Goal: Task Accomplishment & Management: Complete application form

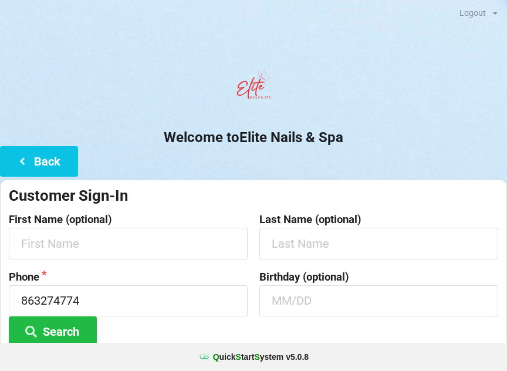
scroll to position [153, 0]
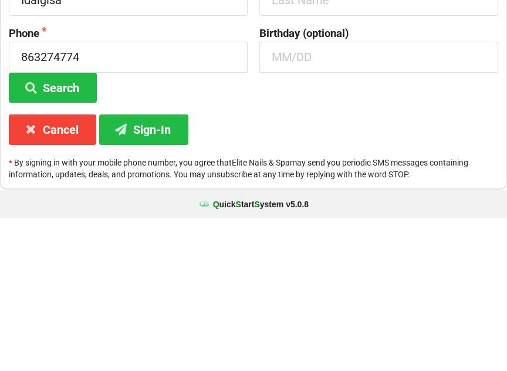
type input "Idalgisa"
click at [311, 137] on input "text" at bounding box center [379, 152] width 239 height 31
type input "De"
click at [88, 137] on input "Idalgisa" at bounding box center [128, 152] width 239 height 31
type input "[PERSON_NAME]"
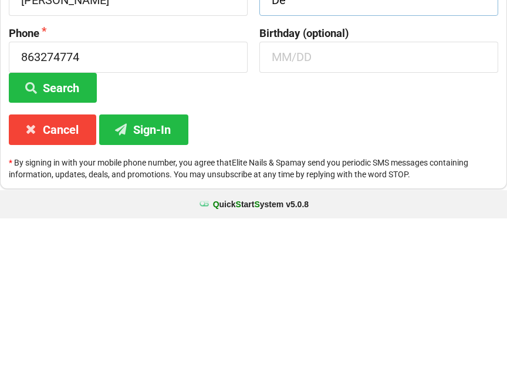
click at [315, 137] on input "De" at bounding box center [379, 152] width 239 height 31
type input "De [DEMOGRAPHIC_DATA]"
click at [121, 194] on input "863274774" at bounding box center [128, 209] width 239 height 31
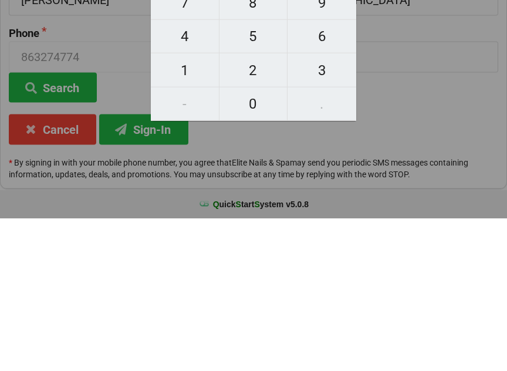
scroll to position [87, 0]
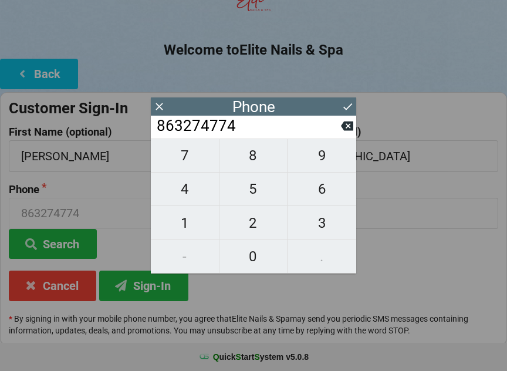
click at [345, 132] on icon at bounding box center [347, 126] width 12 height 12
click at [343, 134] on button at bounding box center [347, 126] width 12 height 16
click at [339, 136] on input "8632747" at bounding box center [249, 126] width 186 height 19
click at [340, 136] on input "8632747" at bounding box center [249, 126] width 186 height 19
click at [341, 136] on input "8632747" at bounding box center [249, 126] width 186 height 19
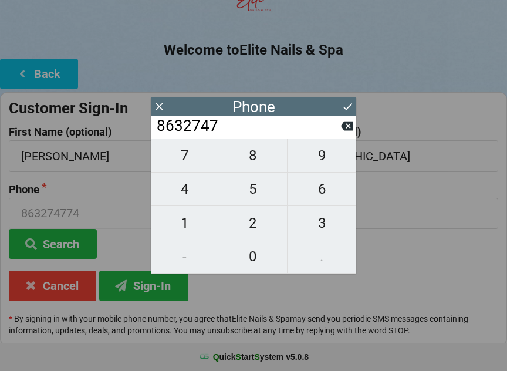
click at [339, 136] on input "8632747" at bounding box center [249, 126] width 186 height 19
click at [341, 136] on input "8632747" at bounding box center [249, 126] width 186 height 19
click at [343, 134] on button at bounding box center [347, 126] width 12 height 16
click at [341, 136] on input "863274" at bounding box center [249, 126] width 186 height 19
click at [338, 136] on input "863274" at bounding box center [249, 126] width 186 height 19
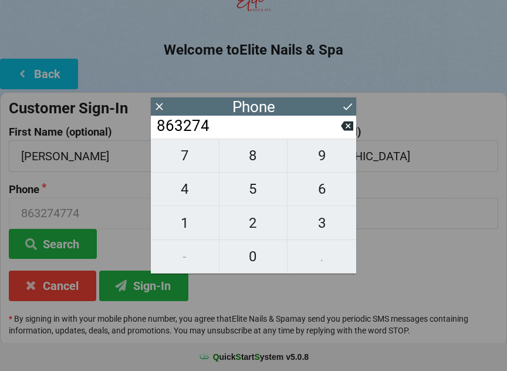
click at [338, 136] on input "863274" at bounding box center [249, 126] width 186 height 19
click at [343, 134] on button at bounding box center [347, 126] width 12 height 16
click at [341, 136] on input "8632" at bounding box center [249, 126] width 186 height 19
click at [343, 134] on button at bounding box center [347, 126] width 12 height 16
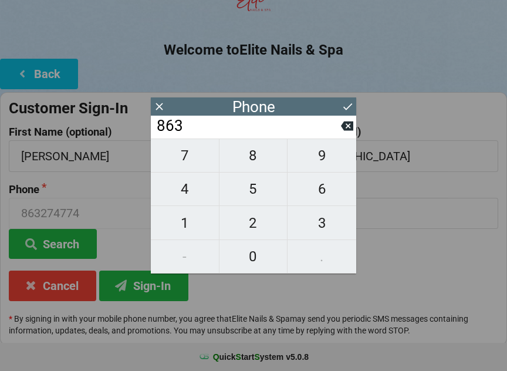
click at [342, 134] on button at bounding box center [347, 126] width 12 height 16
click at [341, 136] on input "86" at bounding box center [249, 126] width 186 height 19
click at [341, 134] on button at bounding box center [347, 126] width 12 height 16
type input "8"
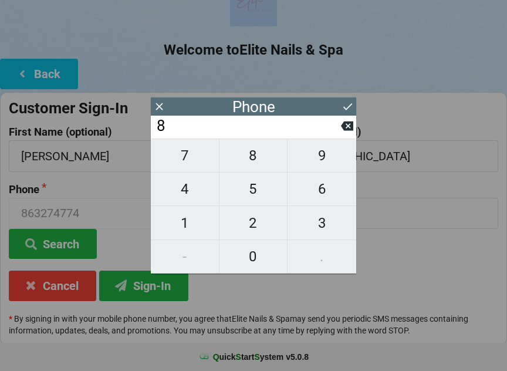
click at [341, 136] on input "8" at bounding box center [249, 126] width 186 height 19
click at [353, 139] on div "8" at bounding box center [254, 127] width 206 height 23
click at [341, 134] on button at bounding box center [347, 126] width 12 height 16
click at [342, 132] on icon at bounding box center [347, 126] width 12 height 12
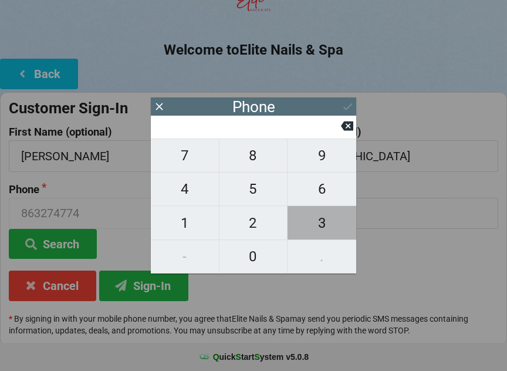
click at [325, 223] on span "3" at bounding box center [322, 223] width 69 height 25
type input "3"
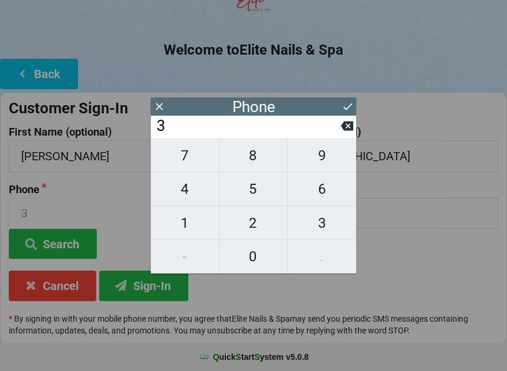
click at [195, 190] on span "4" at bounding box center [185, 189] width 68 height 25
type input "34"
click at [190, 166] on span "7" at bounding box center [185, 155] width 68 height 25
type input "347"
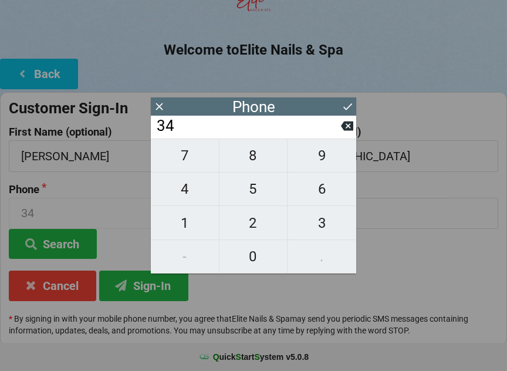
type input "347"
click at [189, 158] on span "7" at bounding box center [185, 155] width 68 height 25
type input "3477"
click at [313, 160] on span "9" at bounding box center [322, 155] width 69 height 25
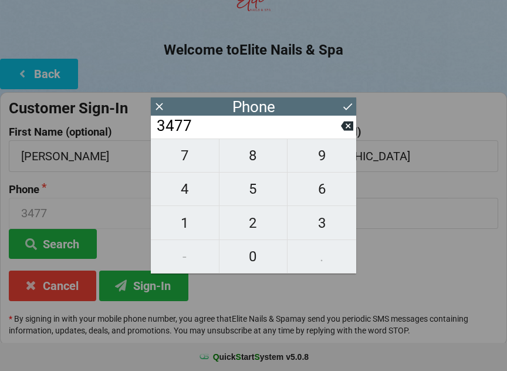
type input "34779"
click at [198, 163] on span "7" at bounding box center [185, 155] width 68 height 25
type input "347797"
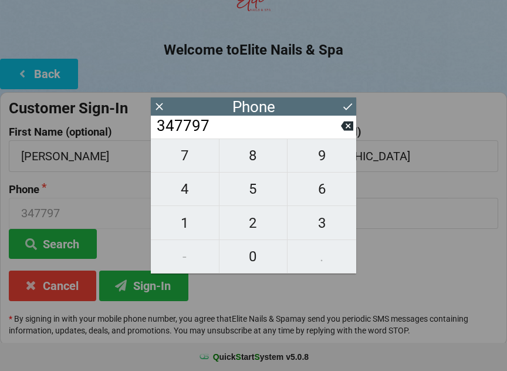
click at [194, 163] on span "7" at bounding box center [185, 155] width 68 height 25
type input "3477977"
click at [250, 160] on span "8" at bounding box center [254, 155] width 68 height 25
type input "34779778"
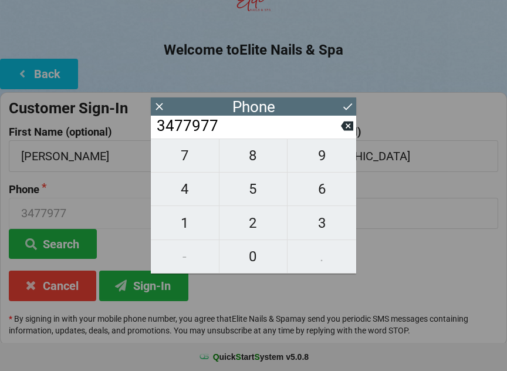
type input "34779778"
click at [312, 168] on span "9" at bounding box center [322, 155] width 69 height 25
type input "347797789"
click at [345, 132] on icon at bounding box center [347, 126] width 12 height 12
click at [338, 136] on input "34779778" at bounding box center [249, 126] width 186 height 19
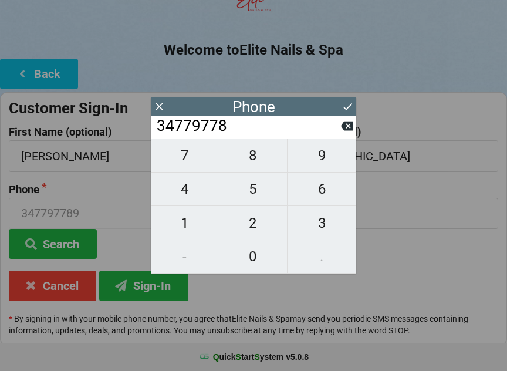
click at [339, 130] on input "34779778" at bounding box center [249, 126] width 186 height 19
click at [339, 129] on input "34779778" at bounding box center [249, 126] width 186 height 19
click at [346, 131] on icon at bounding box center [347, 126] width 12 height 9
click at [347, 129] on icon at bounding box center [347, 126] width 12 height 12
click at [345, 129] on icon at bounding box center [347, 126] width 12 height 9
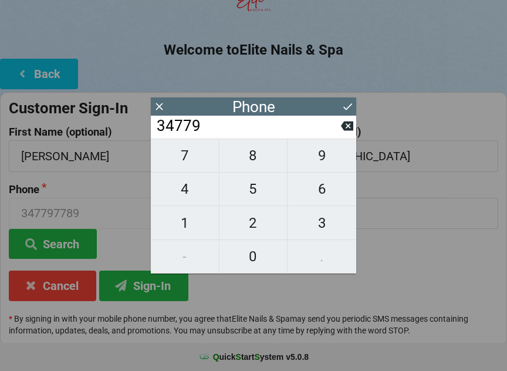
click at [345, 129] on icon at bounding box center [347, 126] width 12 height 9
click at [345, 130] on icon at bounding box center [347, 126] width 12 height 9
click at [346, 132] on icon at bounding box center [347, 126] width 12 height 12
click at [349, 131] on icon at bounding box center [347, 126] width 12 height 9
type input "3"
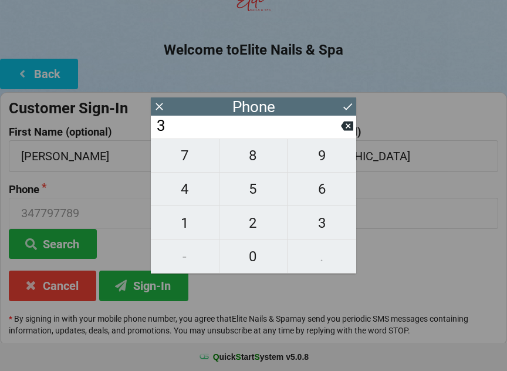
click at [348, 131] on icon at bounding box center [347, 126] width 12 height 9
click at [349, 131] on icon at bounding box center [347, 126] width 12 height 9
click at [348, 131] on icon at bounding box center [347, 126] width 12 height 9
click at [190, 168] on span "7" at bounding box center [185, 155] width 68 height 25
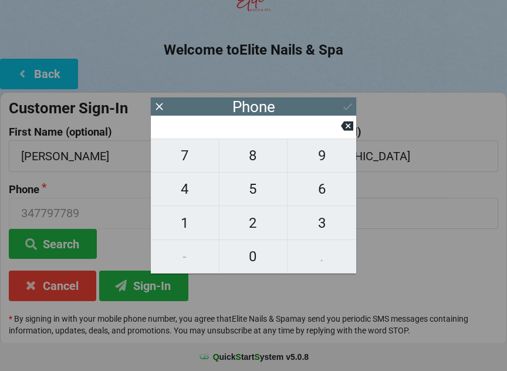
type input "7"
click at [248, 162] on span "8" at bounding box center [254, 155] width 68 height 25
type input "78"
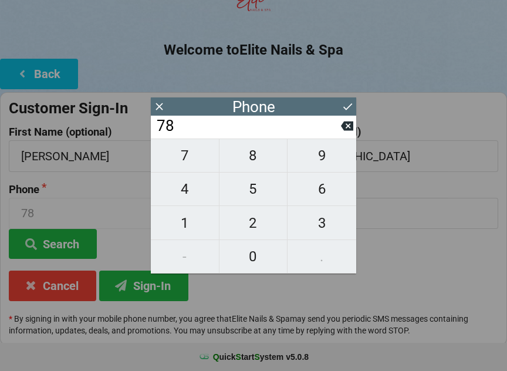
click at [190, 197] on span "4" at bounding box center [185, 189] width 68 height 25
type input "784"
click at [321, 161] on span "9" at bounding box center [322, 155] width 69 height 25
type input "7849"
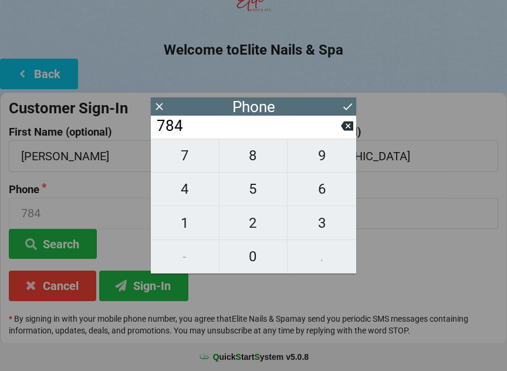
type input "7849"
click at [348, 109] on icon at bounding box center [348, 106] width 9 height 7
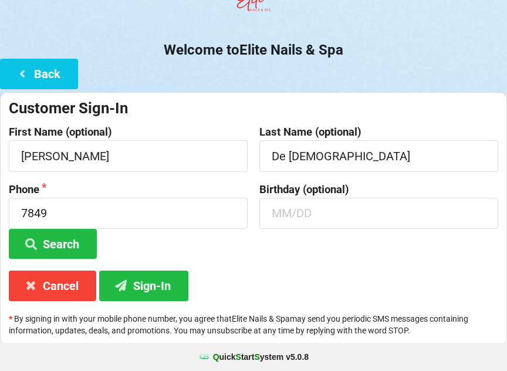
click at [159, 287] on button "Sign-In" at bounding box center [143, 286] width 89 height 30
click at [78, 243] on button "Search" at bounding box center [53, 244] width 88 height 30
click at [56, 243] on button "Search" at bounding box center [53, 244] width 88 height 30
click at [145, 287] on button "Sign-In" at bounding box center [143, 286] width 89 height 30
click at [147, 284] on button "Sign-In" at bounding box center [143, 286] width 89 height 30
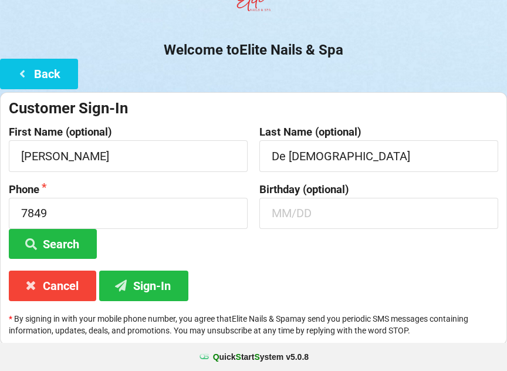
click at [151, 293] on button "Sign-In" at bounding box center [143, 286] width 89 height 30
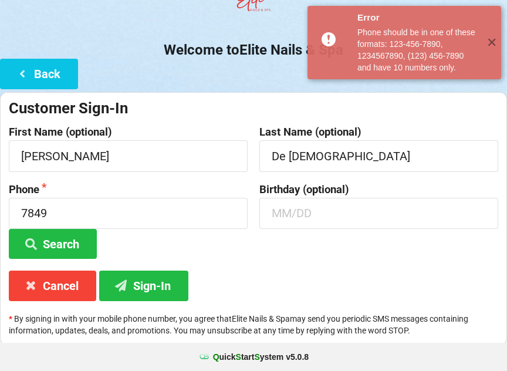
click at [364, 68] on div "Phone should be in one of these formats: 123-456-7890, 1234567890, (123) 456-78…" at bounding box center [418, 49] width 120 height 47
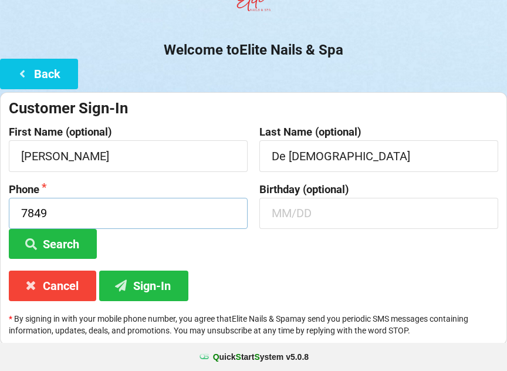
click at [136, 205] on input "7849" at bounding box center [128, 213] width 239 height 31
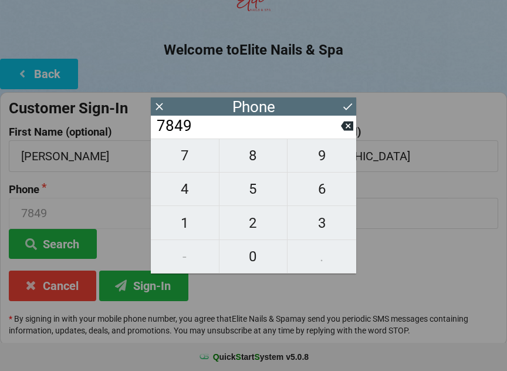
click at [348, 131] on icon at bounding box center [347, 126] width 12 height 12
click at [347, 131] on icon at bounding box center [347, 126] width 12 height 9
click at [352, 129] on icon at bounding box center [347, 126] width 12 height 9
type input "7"
click at [351, 131] on icon at bounding box center [347, 126] width 12 height 9
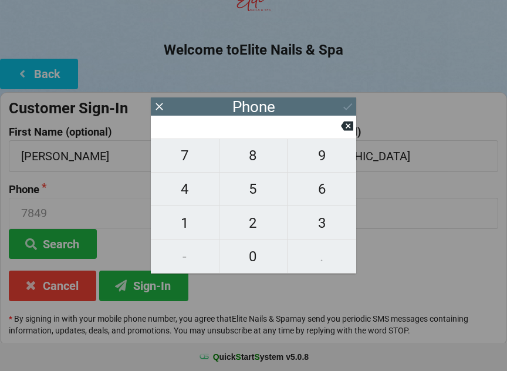
click at [352, 132] on icon at bounding box center [347, 126] width 12 height 12
click at [346, 132] on icon at bounding box center [347, 126] width 12 height 12
click at [324, 233] on span "3" at bounding box center [322, 223] width 69 height 25
type input "3"
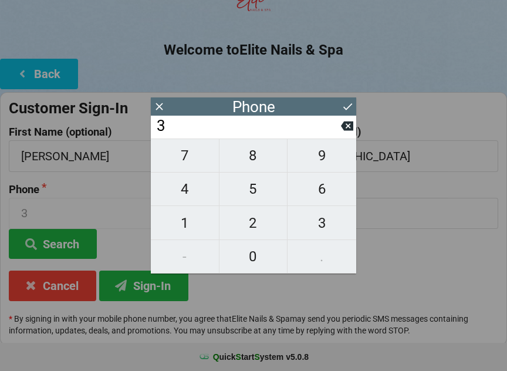
click at [200, 194] on span "4" at bounding box center [185, 189] width 68 height 25
type input "34"
click at [194, 162] on span "7" at bounding box center [185, 155] width 68 height 25
type input "347"
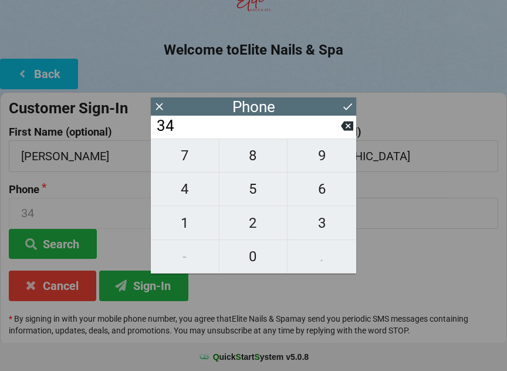
type input "347"
click at [189, 164] on span "7" at bounding box center [185, 155] width 68 height 25
type input "3477"
click at [330, 164] on span "9" at bounding box center [322, 155] width 69 height 25
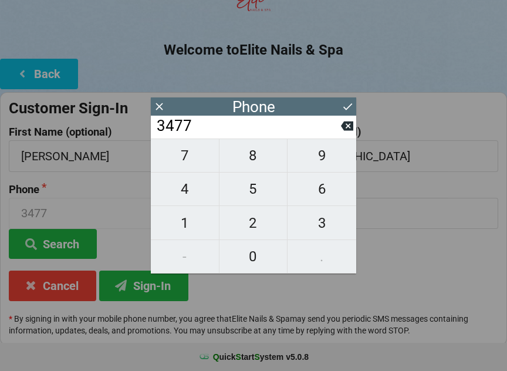
type input "34779"
click at [342, 132] on icon at bounding box center [347, 126] width 12 height 12
type input "3477"
click at [156, 109] on icon at bounding box center [159, 106] width 12 height 12
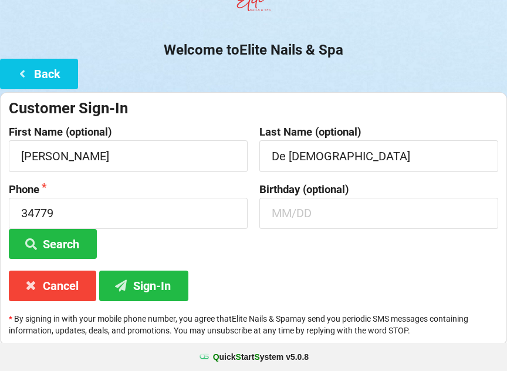
click at [156, 106] on div "Customer Sign-In" at bounding box center [254, 108] width 490 height 19
click at [43, 243] on button "Search" at bounding box center [53, 244] width 88 height 30
click at [48, 246] on button "Search" at bounding box center [53, 244] width 88 height 30
click at [65, 243] on button "Search" at bounding box center [53, 244] width 88 height 30
click at [136, 284] on button "Sign-In" at bounding box center [143, 286] width 89 height 30
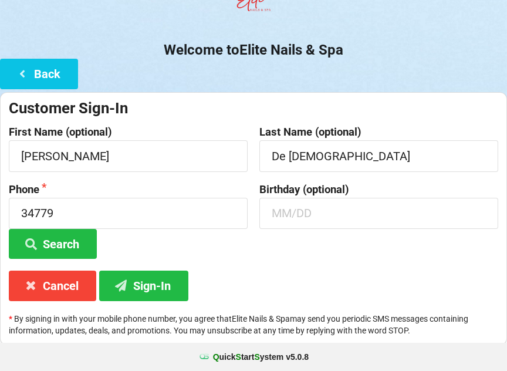
click at [160, 289] on button "Sign-In" at bounding box center [143, 286] width 89 height 30
click at [68, 245] on button "Search" at bounding box center [53, 244] width 88 height 30
click at [50, 238] on button "Search" at bounding box center [53, 244] width 88 height 30
click at [115, 159] on input "[PERSON_NAME]" at bounding box center [128, 155] width 239 height 31
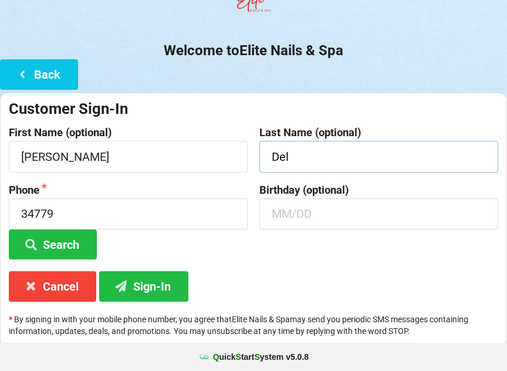
type input "Del"
click at [156, 281] on button "Sign-In" at bounding box center [143, 286] width 89 height 30
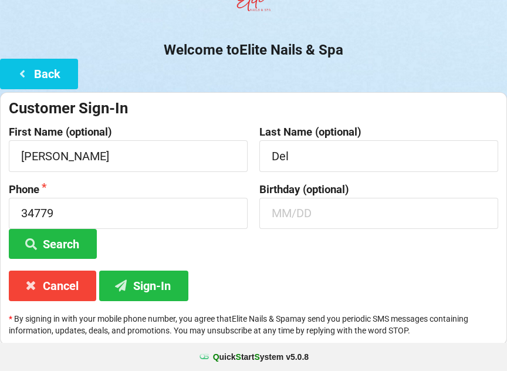
click at [161, 292] on button "Sign-In" at bounding box center [143, 286] width 89 height 30
click at [163, 284] on button "Sign-In" at bounding box center [143, 286] width 89 height 30
click at [160, 284] on button "Sign-In" at bounding box center [143, 286] width 89 height 30
click at [90, 212] on input "34779" at bounding box center [128, 213] width 239 height 31
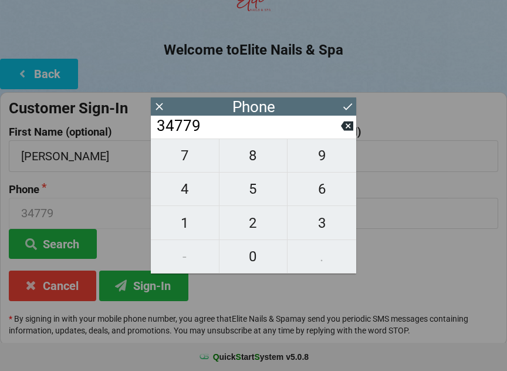
click at [163, 103] on icon at bounding box center [159, 106] width 7 height 7
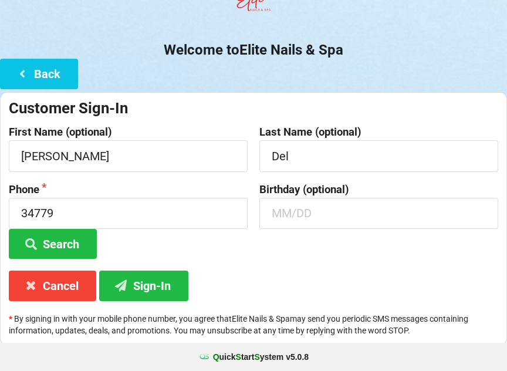
click at [157, 289] on button "Sign-In" at bounding box center [143, 286] width 89 height 30
click at [92, 212] on input "34779" at bounding box center [128, 213] width 239 height 31
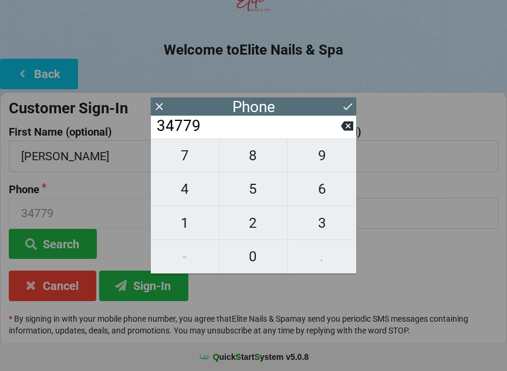
click at [342, 130] on icon at bounding box center [347, 126] width 12 height 9
click at [341, 132] on input "3477" at bounding box center [249, 126] width 186 height 19
click at [346, 131] on icon at bounding box center [347, 126] width 12 height 9
click at [346, 132] on icon at bounding box center [347, 126] width 12 height 12
click at [348, 131] on icon at bounding box center [347, 126] width 12 height 9
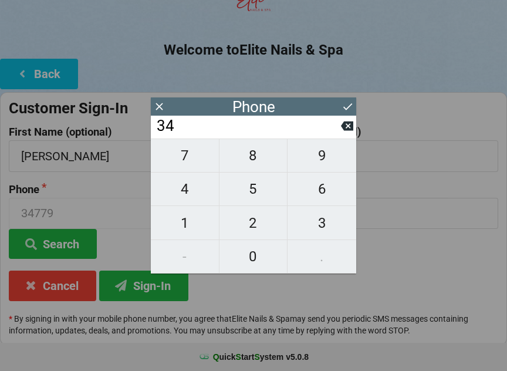
type input "3"
click at [346, 131] on icon at bounding box center [347, 126] width 12 height 9
click at [349, 129] on icon at bounding box center [347, 126] width 12 height 12
click at [184, 161] on span "7" at bounding box center [185, 155] width 68 height 25
type input "7"
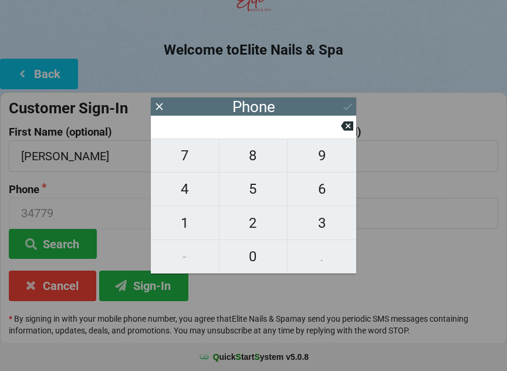
type input "7"
click at [265, 156] on span "8" at bounding box center [254, 155] width 68 height 25
type input "78"
click at [310, 157] on span "9" at bounding box center [322, 155] width 69 height 25
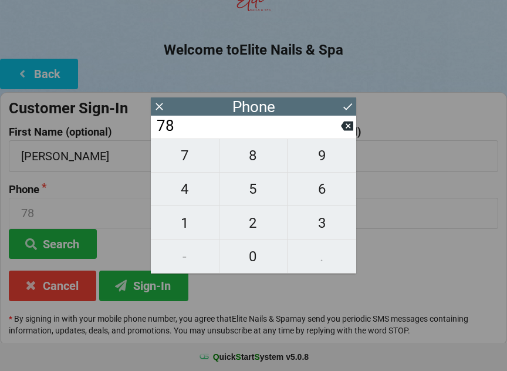
type input "789"
click at [251, 262] on span "0" at bounding box center [254, 256] width 68 height 25
type input "7890"
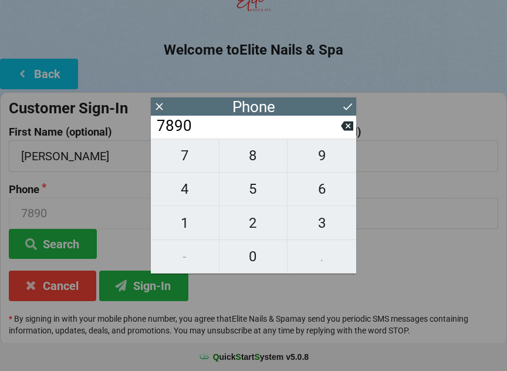
click at [196, 132] on input "7890" at bounding box center [249, 126] width 186 height 19
click at [185, 134] on input "7890" at bounding box center [249, 126] width 186 height 19
click at [186, 136] on input "7890" at bounding box center [249, 126] width 186 height 19
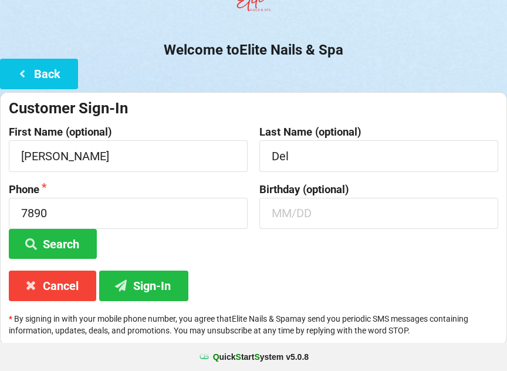
click at [127, 285] on icon at bounding box center [122, 285] width 14 height 10
click at [148, 294] on button "Sign-In" at bounding box center [143, 286] width 89 height 30
click at [75, 210] on input "7890" at bounding box center [128, 213] width 239 height 31
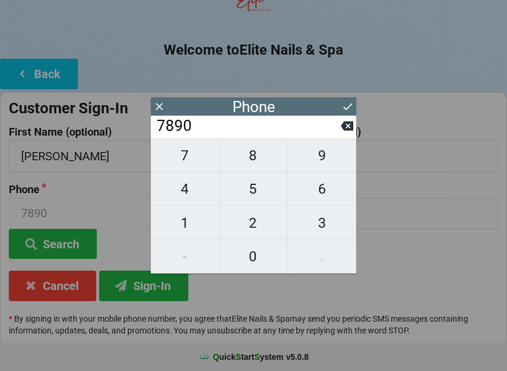
click at [164, 110] on icon at bounding box center [159, 106] width 12 height 12
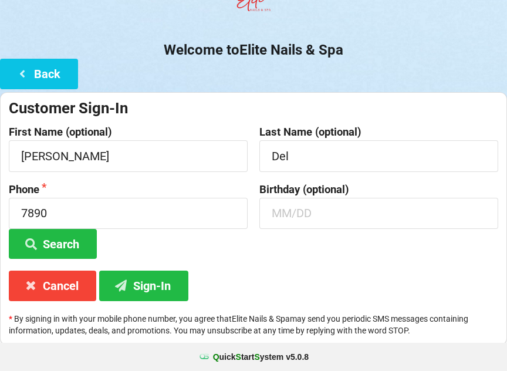
click at [160, 288] on button "Sign-In" at bounding box center [143, 286] width 89 height 30
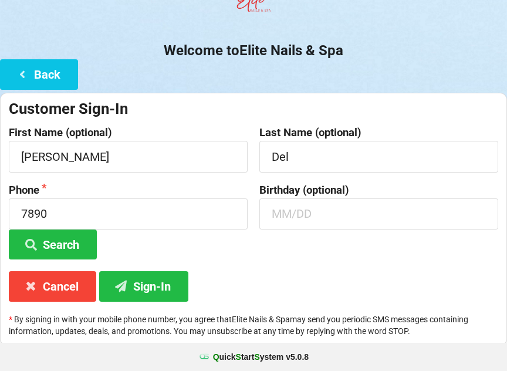
click at [69, 244] on button "Search" at bounding box center [53, 245] width 88 height 30
click at [93, 214] on input "7890" at bounding box center [128, 213] width 239 height 31
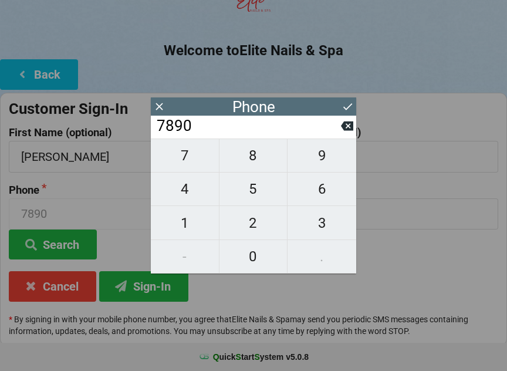
click at [163, 107] on icon at bounding box center [159, 106] width 12 height 12
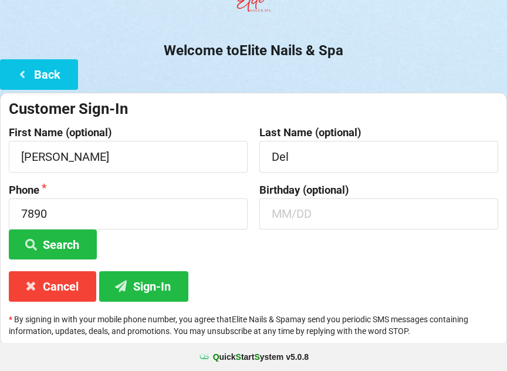
click at [165, 281] on button "Sign-In" at bounding box center [143, 286] width 89 height 30
click at [150, 279] on button "Sign-In" at bounding box center [143, 286] width 89 height 30
click at [72, 208] on input "7890" at bounding box center [128, 213] width 239 height 31
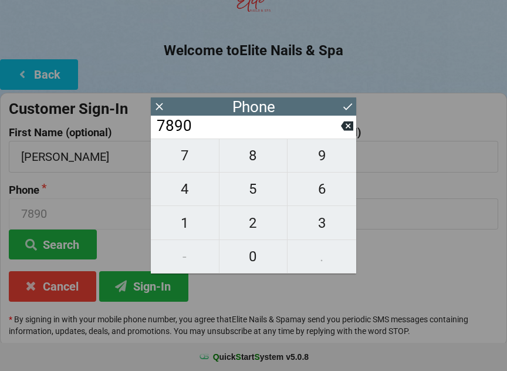
click at [347, 127] on icon at bounding box center [347, 126] width 12 height 9
click at [344, 132] on icon at bounding box center [347, 126] width 12 height 12
click at [344, 131] on icon at bounding box center [347, 126] width 12 height 9
type input "7"
click at [346, 129] on icon at bounding box center [347, 126] width 12 height 9
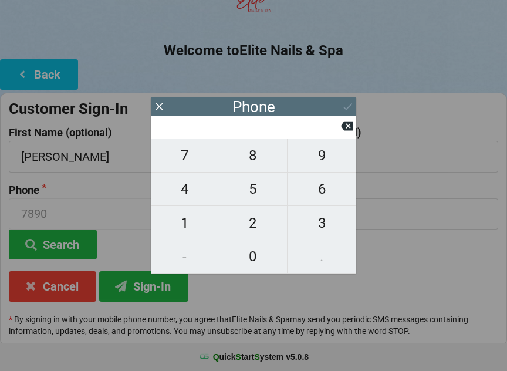
click at [341, 129] on input at bounding box center [249, 126] width 186 height 19
click at [180, 232] on span "1" at bounding box center [185, 223] width 68 height 25
type input "1"
click at [254, 227] on span "2" at bounding box center [254, 223] width 68 height 25
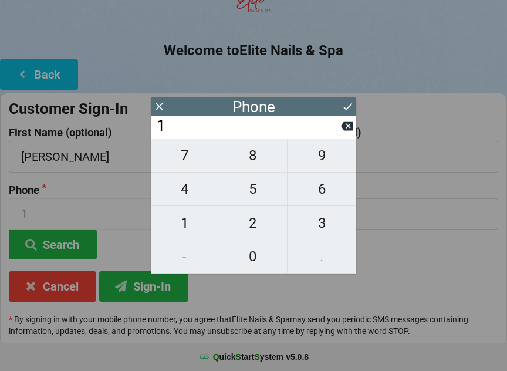
type input "12"
click at [325, 224] on span "3" at bounding box center [322, 223] width 69 height 25
type input "123"
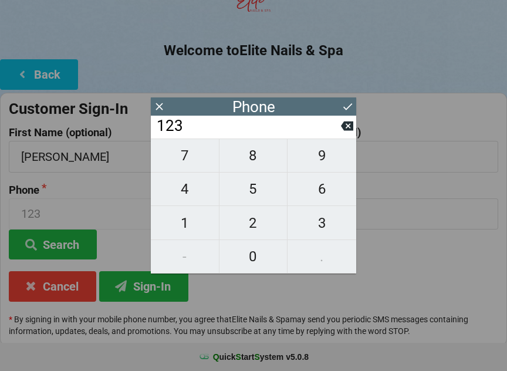
click at [181, 199] on span "4" at bounding box center [185, 189] width 68 height 25
type input "1234"
click at [251, 200] on span "5" at bounding box center [254, 189] width 68 height 25
type input "12345"
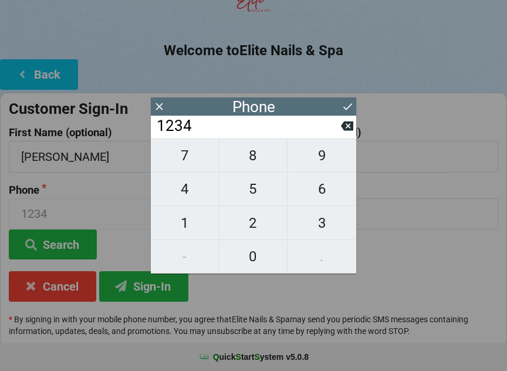
type input "12345"
click at [318, 194] on span "6" at bounding box center [322, 189] width 69 height 25
type input "123456"
click at [179, 161] on span "7" at bounding box center [185, 155] width 68 height 25
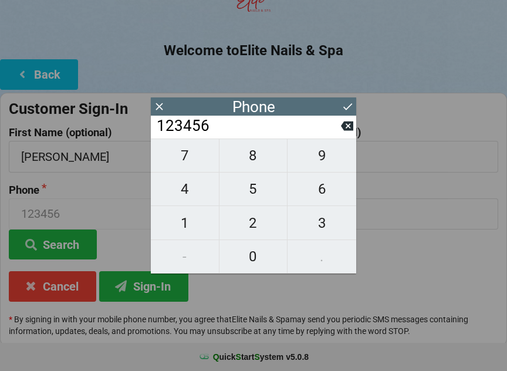
type input "1234567"
click at [252, 156] on span "8" at bounding box center [254, 155] width 68 height 25
type input "12345678"
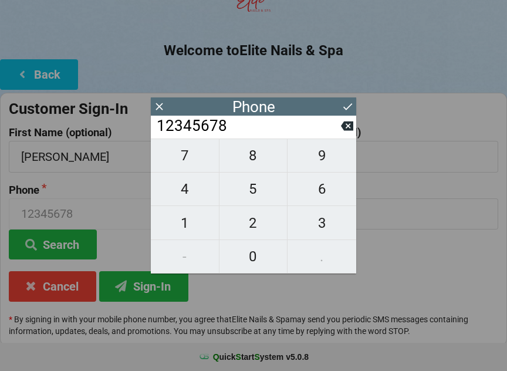
click at [323, 159] on span "9" at bounding box center [322, 155] width 69 height 25
type input "123456789"
click at [251, 263] on span "0" at bounding box center [254, 256] width 68 height 25
type input "1234567890"
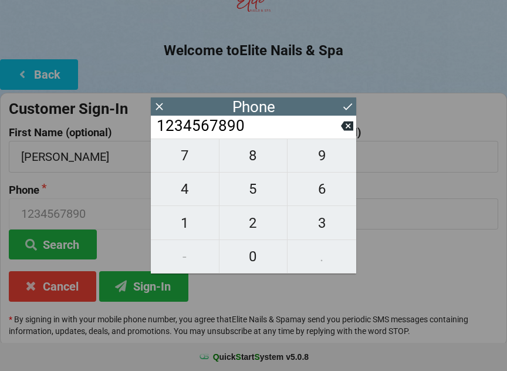
click at [270, 136] on input "1234567890" at bounding box center [249, 126] width 186 height 19
click at [344, 126] on icon at bounding box center [347, 126] width 12 height 12
click at [254, 253] on span "0" at bounding box center [254, 256] width 68 height 25
type input "1234567890"
click at [295, 258] on div "7 8 9 4 5 6 1 2 3 - 0 ." at bounding box center [254, 206] width 206 height 135
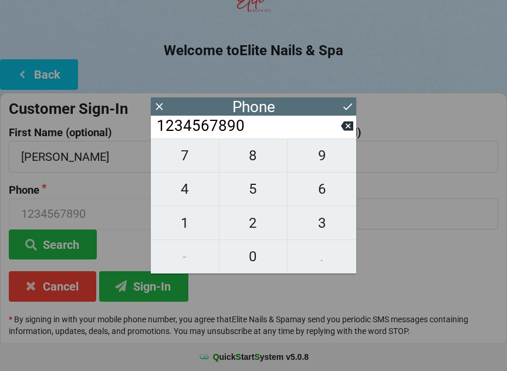
click at [258, 108] on div "Phone" at bounding box center [254, 107] width 43 height 12
click at [315, 254] on div "7 8 9 4 5 6 1 2 3 - 0 ." at bounding box center [254, 206] width 206 height 135
click at [148, 286] on button "Sign-In" at bounding box center [143, 286] width 89 height 30
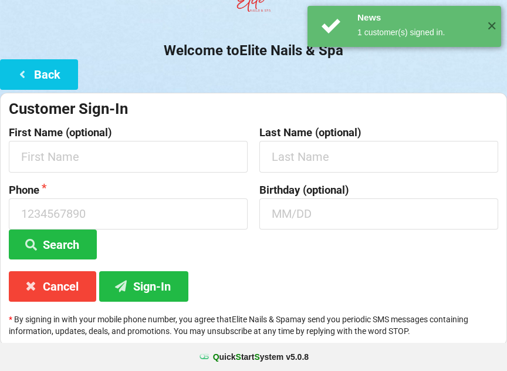
scroll to position [0, 0]
